Goal: Obtain resource: Obtain resource

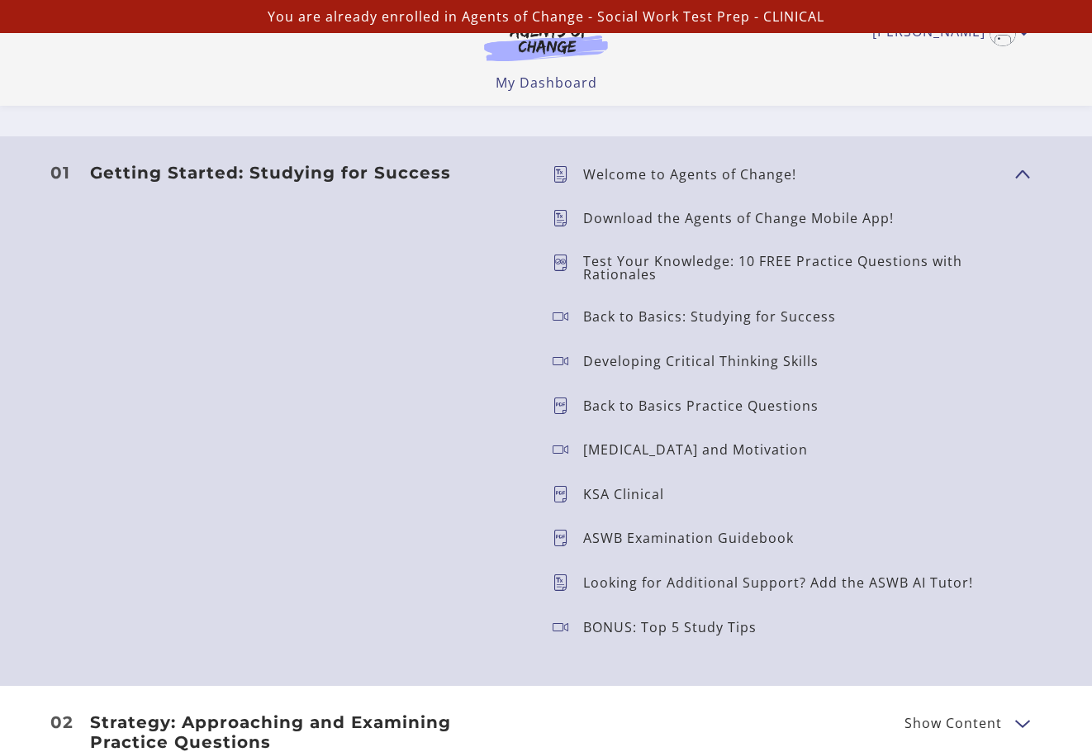
scroll to position [1469, 0]
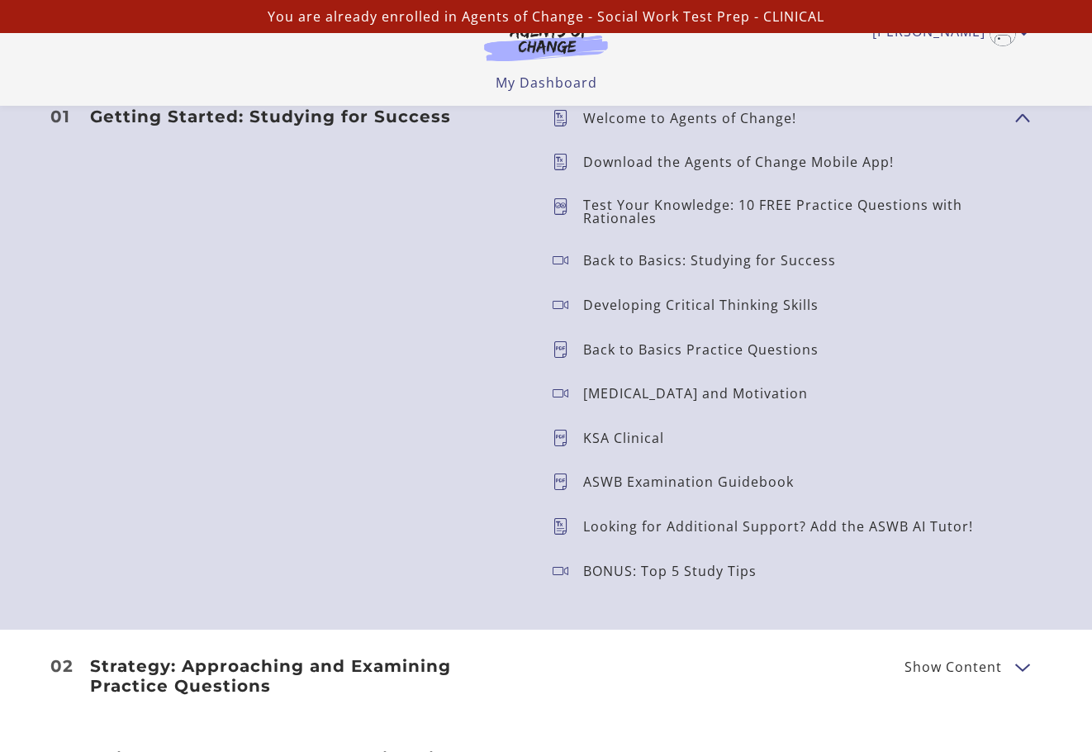
click at [564, 437] on icon at bounding box center [568, 437] width 31 height 17
click at [561, 437] on icon at bounding box center [568, 437] width 31 height 17
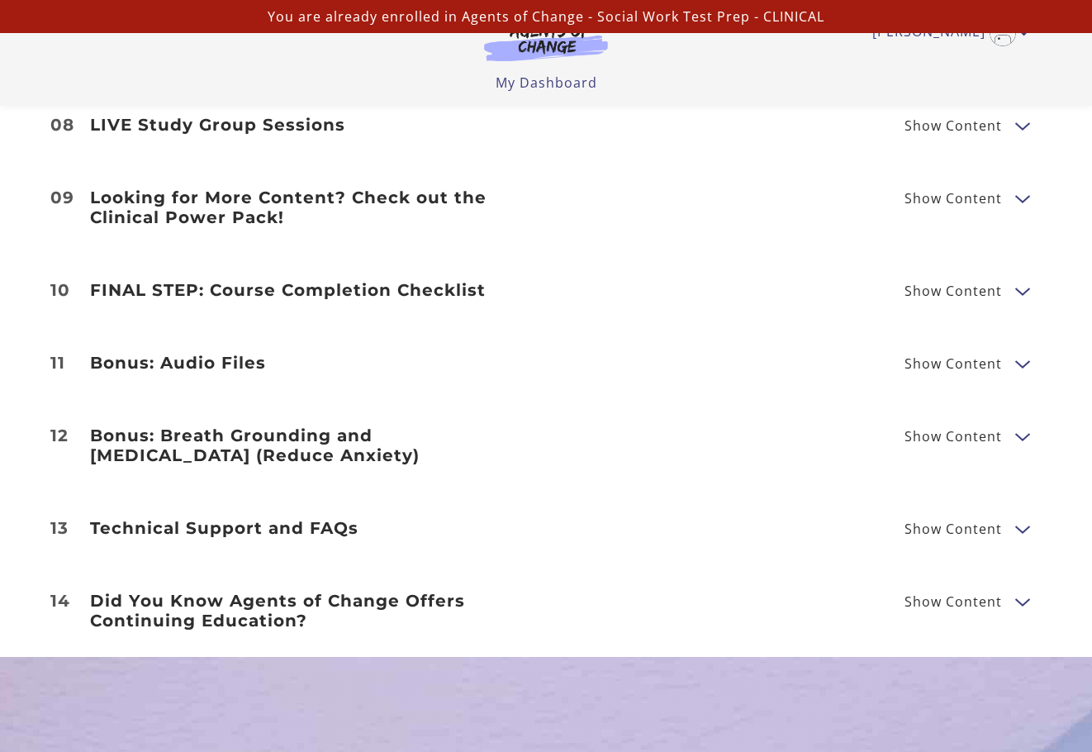
scroll to position [2574, 0]
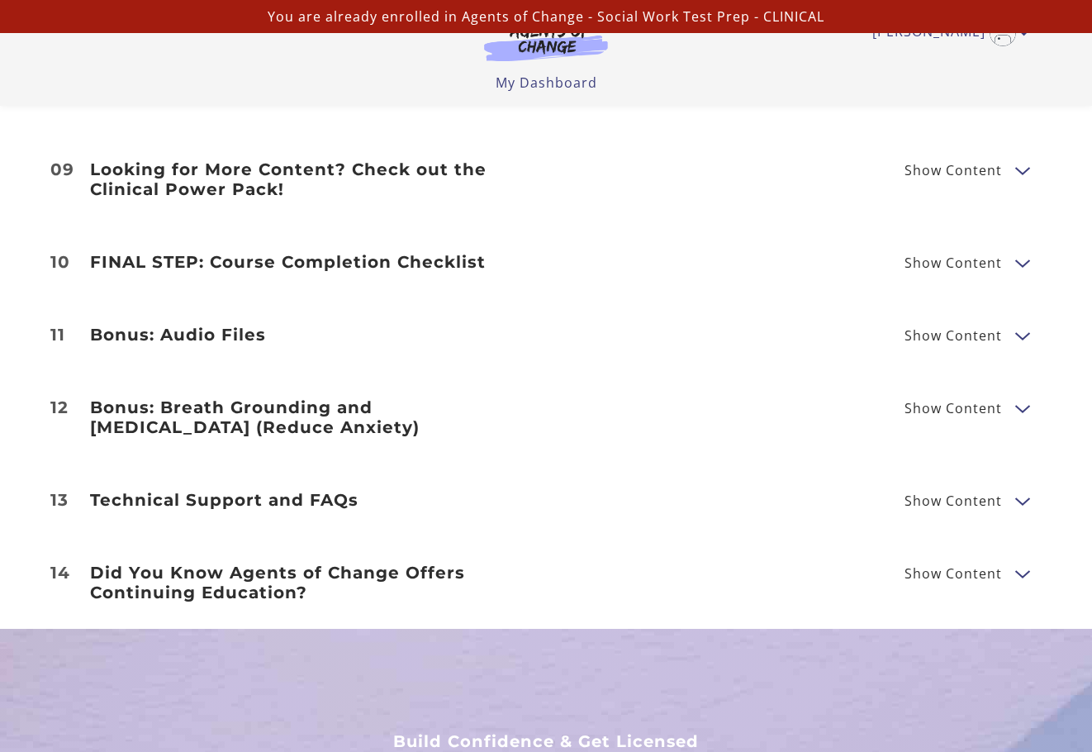
click at [947, 401] on span "Show Content" at bounding box center [952, 407] width 97 height 13
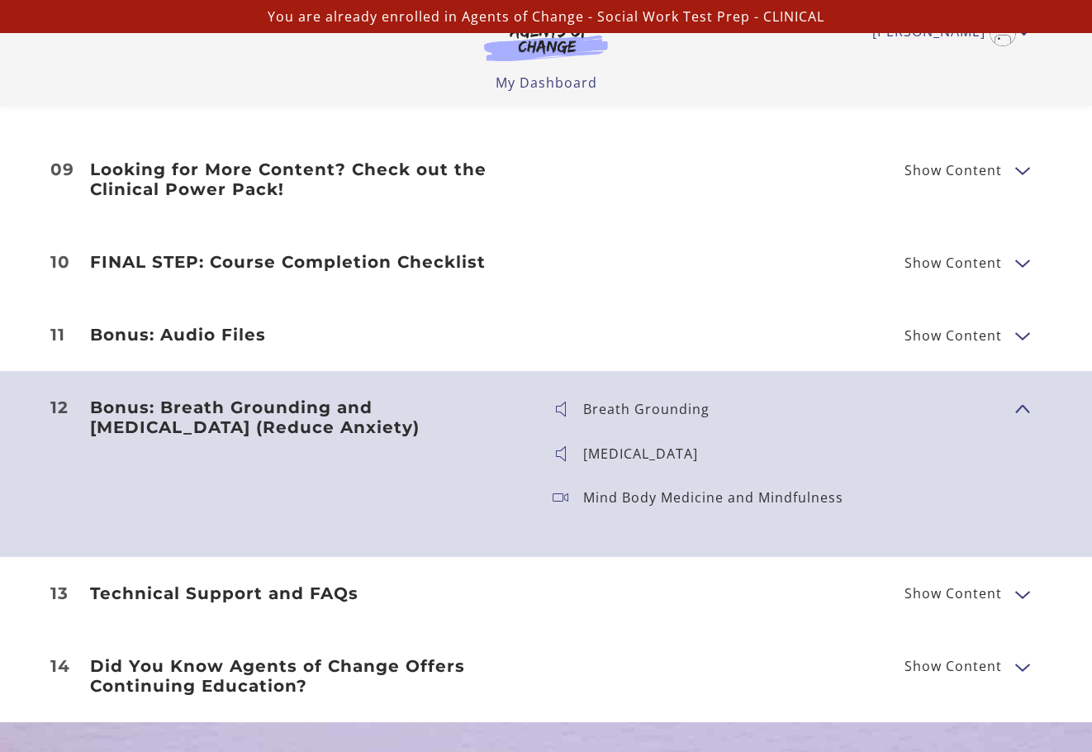
click at [956, 256] on span "Show Content" at bounding box center [952, 262] width 97 height 13
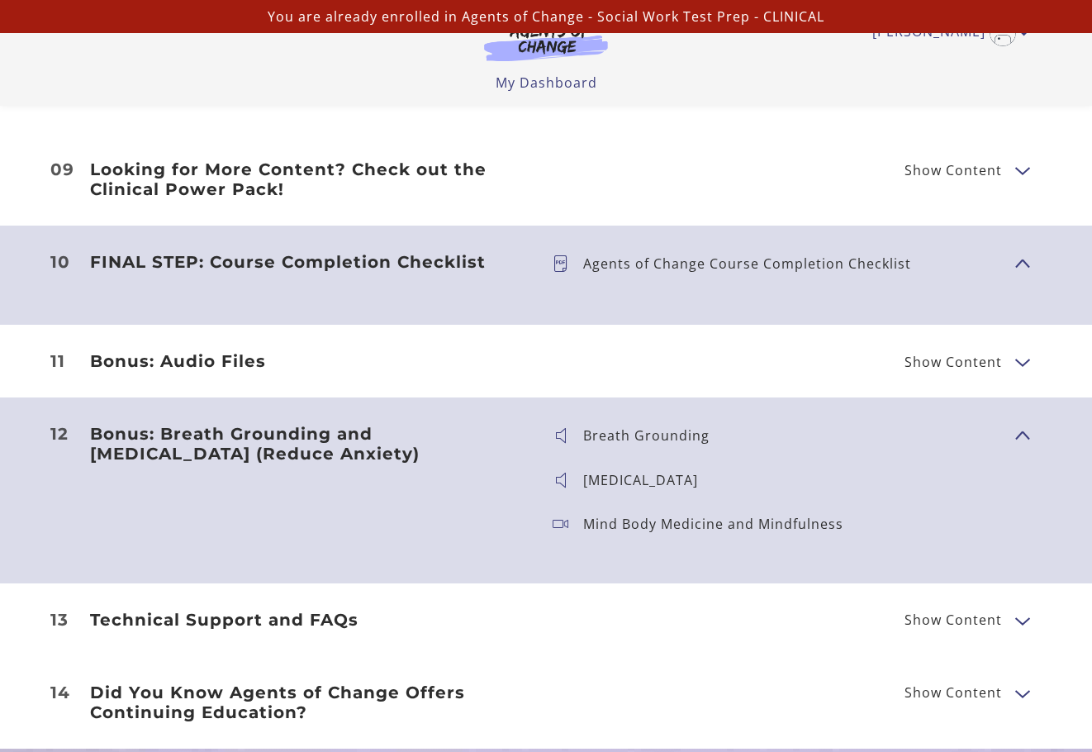
click at [751, 257] on p "Agents of Change Course Completion Checklist" at bounding box center [753, 263] width 341 height 13
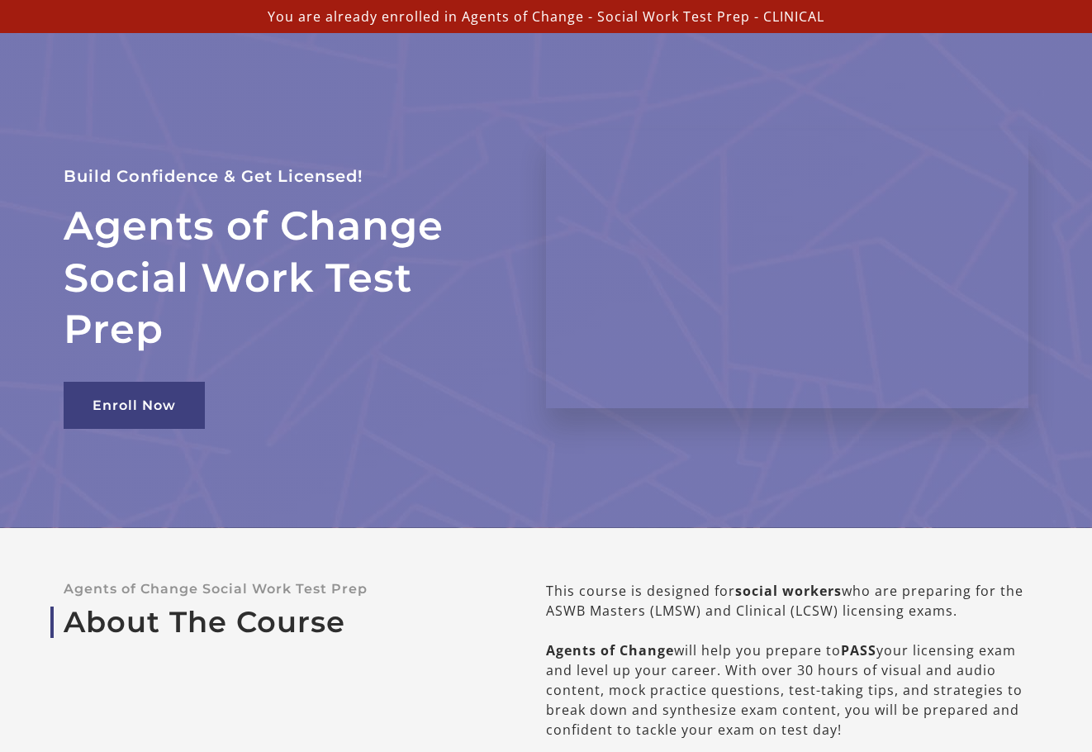
scroll to position [0, 0]
